Goal: Check status

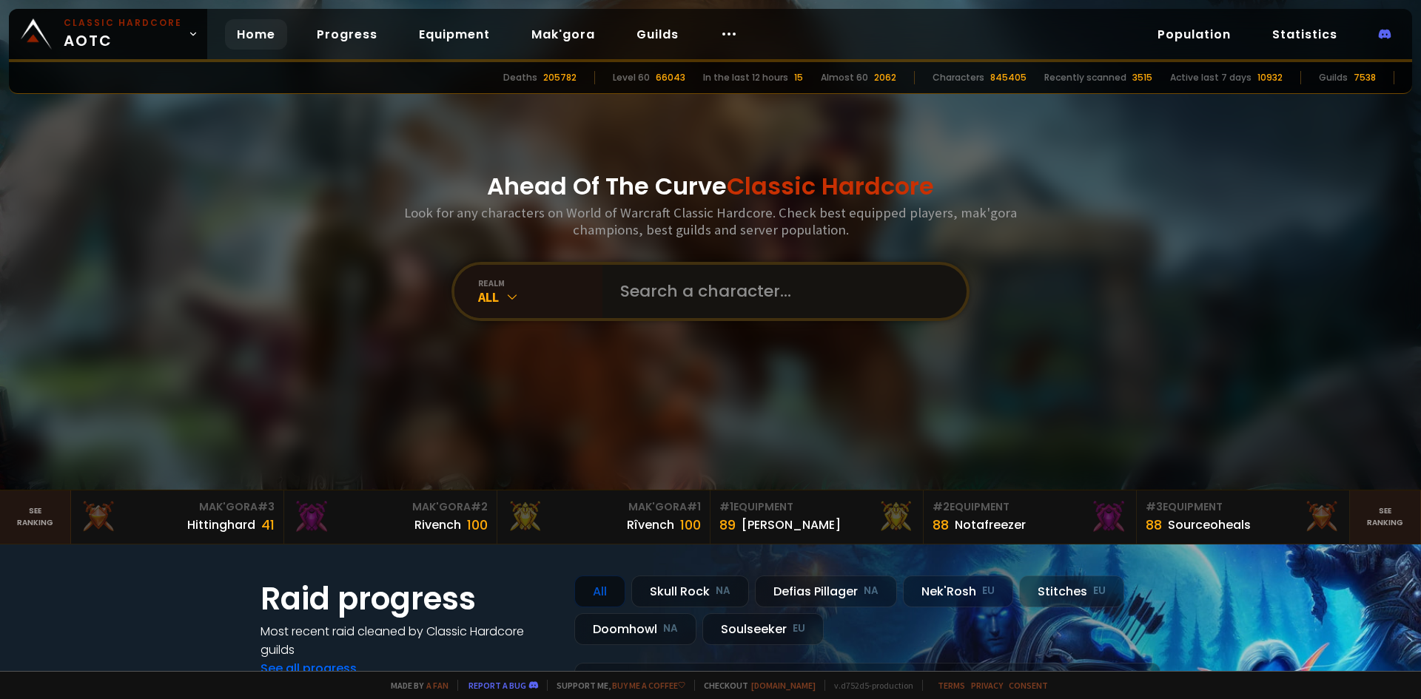
click at [636, 292] on input "text" at bounding box center [779, 291] width 337 height 53
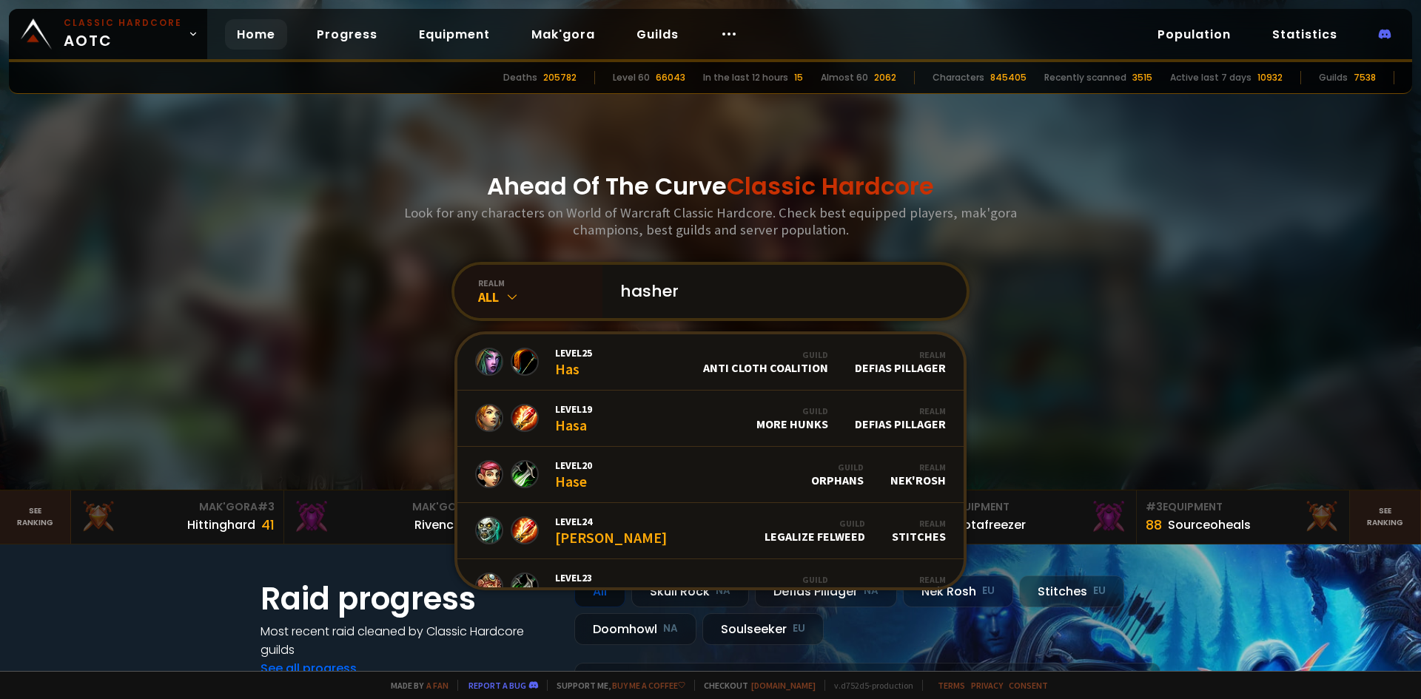
type input "hashera"
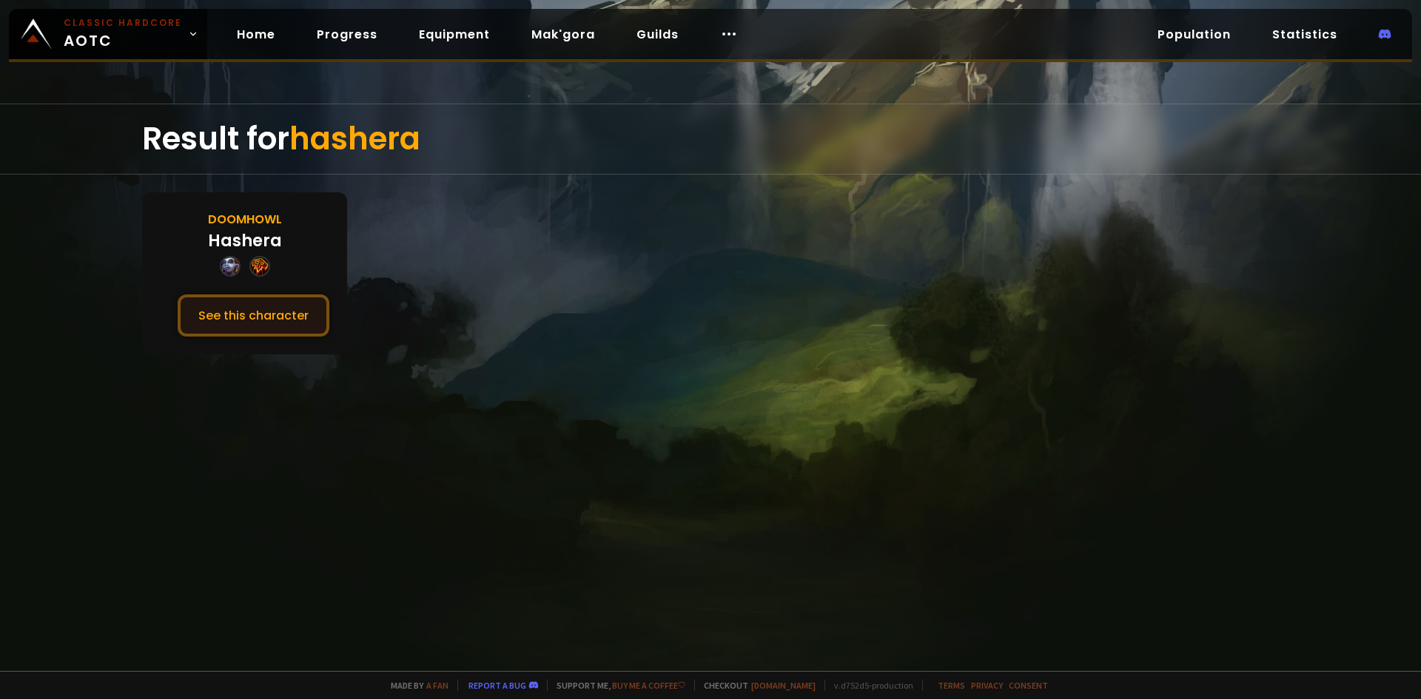
click at [270, 311] on button "See this character" at bounding box center [254, 315] width 152 height 42
